Goal: Information Seeking & Learning: Find specific fact

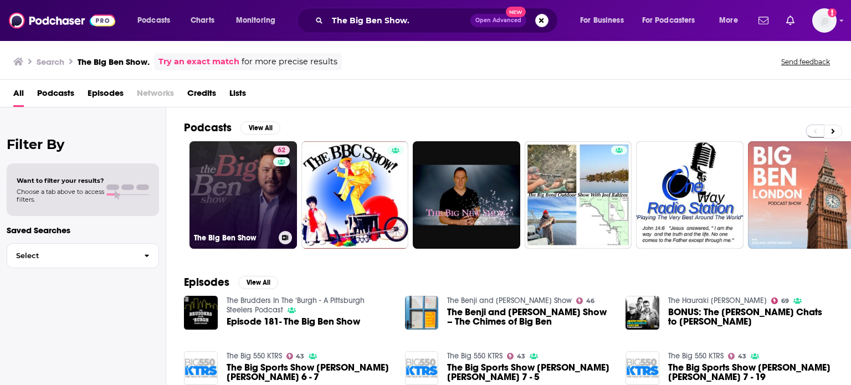
click at [242, 205] on link "62 The Big Ben Show" at bounding box center [242, 194] width 107 height 107
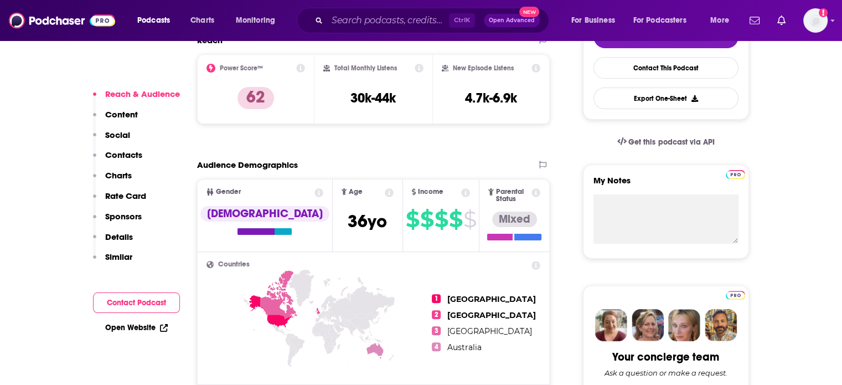
scroll to position [230, 0]
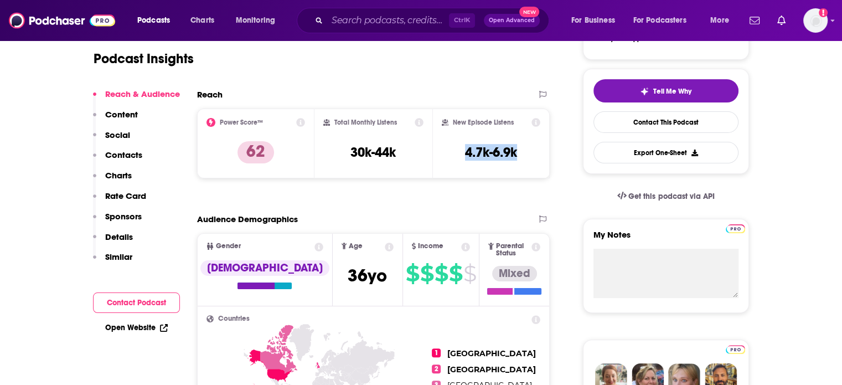
drag, startPoint x: 531, startPoint y: 153, endPoint x: 458, endPoint y: 152, distance: 72.6
click at [458, 152] on div "New Episode Listens 4.7k-6.9k" at bounding box center [491, 143] width 99 height 51
drag, startPoint x: 408, startPoint y: 153, endPoint x: 344, endPoint y: 154, distance: 64.2
click at [344, 154] on div "Total Monthly Listens 30k-44k" at bounding box center [373, 143] width 100 height 51
copy h3 "30k-44k"
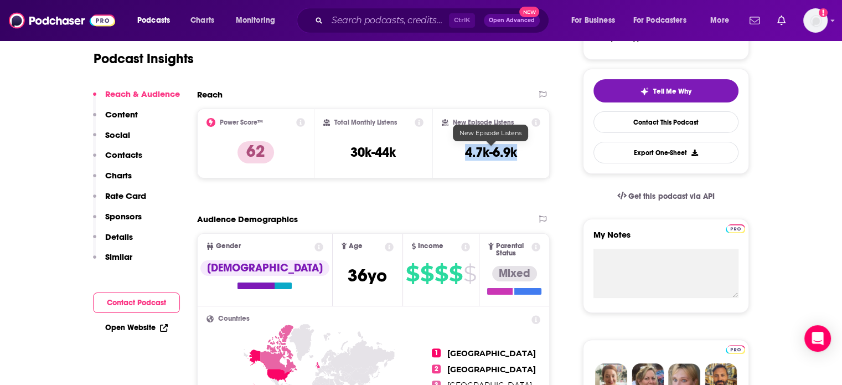
drag, startPoint x: 529, startPoint y: 147, endPoint x: 464, endPoint y: 150, distance: 65.4
click at [464, 150] on div "New Episode Listens 4.7k-6.9k" at bounding box center [491, 143] width 99 height 51
copy h3 "4.7k-6.9k"
